Goal: Information Seeking & Learning: Check status

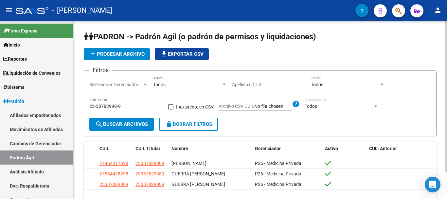
scroll to position [106, 0]
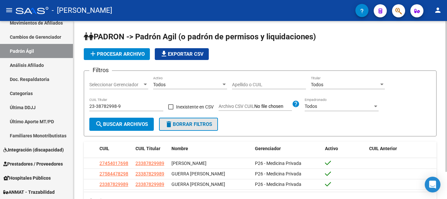
click at [179, 130] on button "delete Borrar Filtros" at bounding box center [188, 124] width 59 height 13
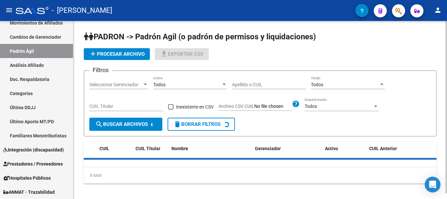
drag, startPoint x: 142, startPoint y: 112, endPoint x: 140, endPoint y: 109, distance: 3.5
click at [142, 111] on div "CUIL Titular" at bounding box center [126, 107] width 74 height 19
click at [138, 104] on input "CUIL Titular" at bounding box center [126, 106] width 74 height 6
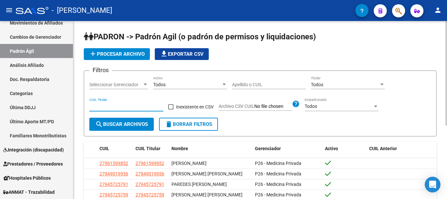
paste input "20-47023746-6"
type input "20-47023746-6"
click at [123, 121] on span "search Buscar Archivos" at bounding box center [121, 124] width 53 height 6
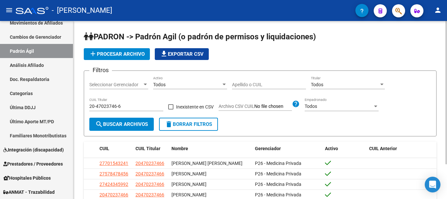
scroll to position [43, 0]
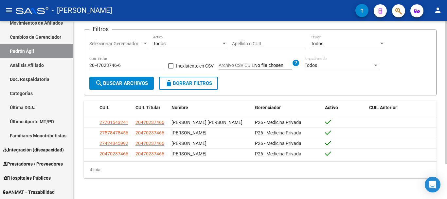
click at [106, 64] on input "20-47023746-6" at bounding box center [126, 66] width 74 height 6
drag, startPoint x: 174, startPoint y: 82, endPoint x: 141, endPoint y: 71, distance: 34.0
click at [174, 82] on span "delete Borrar Filtros" at bounding box center [188, 83] width 47 height 6
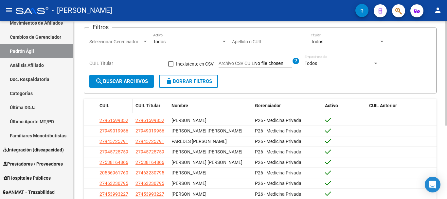
click at [121, 102] on datatable-header-cell "CUIL" at bounding box center [115, 106] width 36 height 14
drag, startPoint x: 126, startPoint y: 52, endPoint x: 125, endPoint y: 61, distance: 9.6
click at [126, 52] on div "Filtros Seleccionar Gerenciador Seleccionar Gerenciador Todos Activo Apellido o…" at bounding box center [260, 54] width 342 height 42
click at [124, 63] on input "CUIL Titular" at bounding box center [126, 64] width 74 height 6
paste input "23-40664270-4"
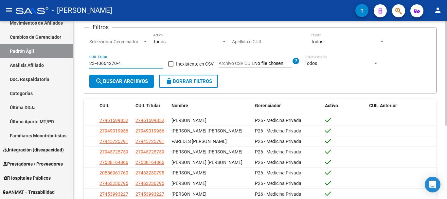
type input "23-40664270-4"
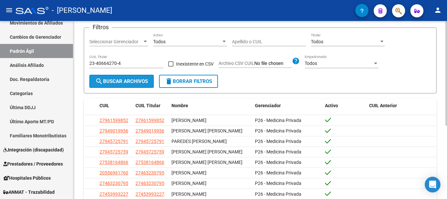
click at [127, 82] on span "search Buscar Archivos" at bounding box center [121, 81] width 53 height 6
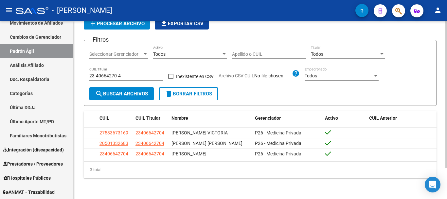
scroll to position [38, 0]
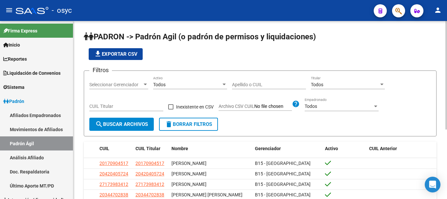
click at [201, 129] on button "delete Borrar Filtros" at bounding box center [188, 124] width 59 height 13
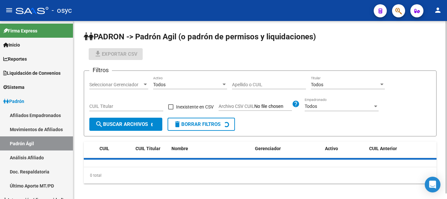
click at [151, 107] on input "CUIL Titular" at bounding box center [126, 106] width 74 height 6
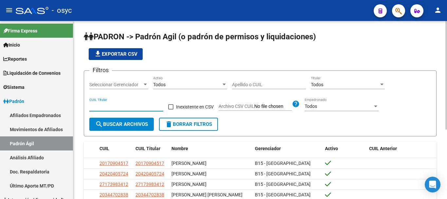
paste input "20-28195861-6"
type input "20-28195861-6"
click at [125, 121] on button "search Buscar Archivos" at bounding box center [121, 124] width 64 height 13
